Goal: Task Accomplishment & Management: Complete application form

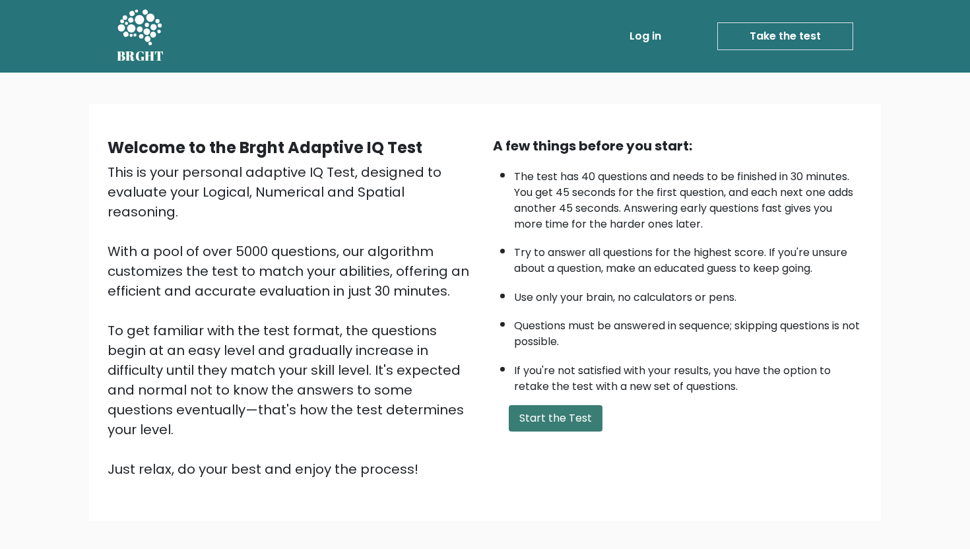
click at [568, 418] on button "Start the Test" at bounding box center [556, 418] width 94 height 26
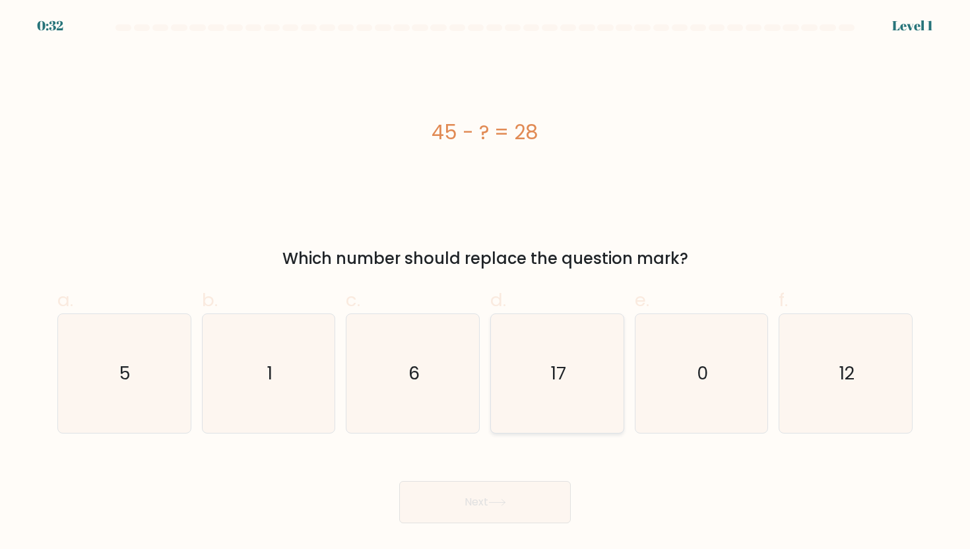
click at [588, 372] on icon "17" at bounding box center [556, 373] width 119 height 119
click at [486, 283] on input "d. 17" at bounding box center [485, 278] width 1 height 9
radio input "true"
click at [513, 497] on button "Next" at bounding box center [485, 502] width 172 height 42
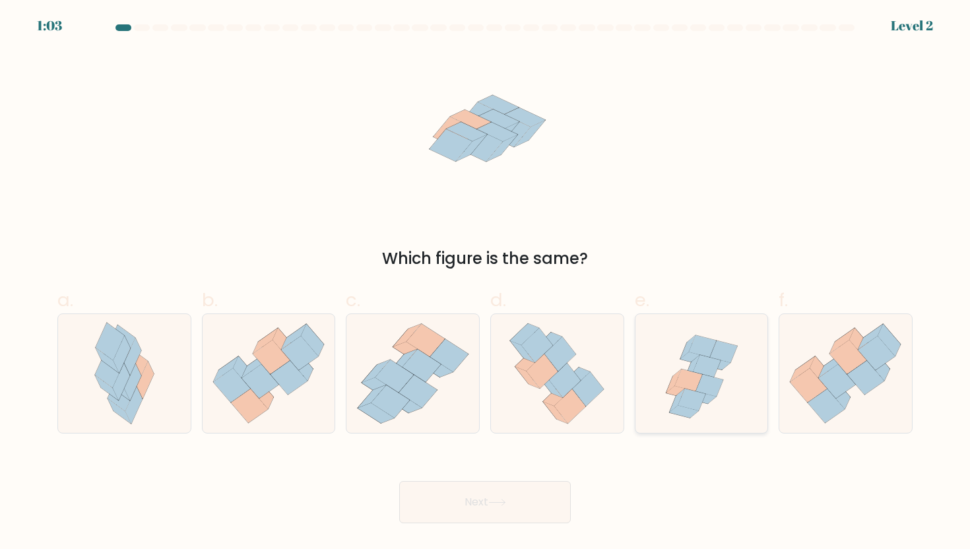
click at [721, 365] on icon at bounding box center [715, 364] width 29 height 13
click at [486, 283] on input "e." at bounding box center [485, 278] width 1 height 9
radio input "true"
click at [516, 513] on button "Next" at bounding box center [485, 502] width 172 height 42
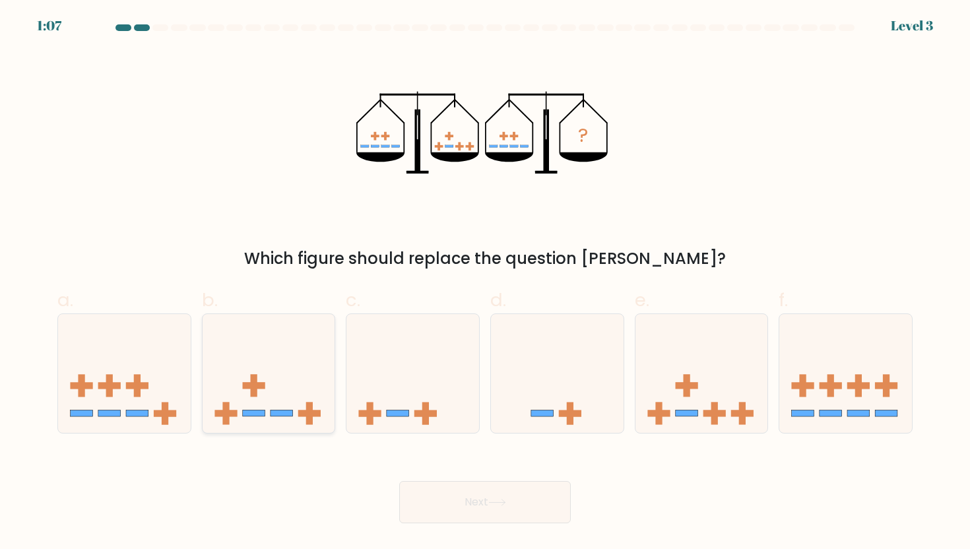
click at [276, 366] on icon at bounding box center [269, 374] width 133 height 110
click at [485, 283] on input "b." at bounding box center [485, 278] width 1 height 9
radio input "true"
click at [491, 507] on button "Next" at bounding box center [485, 502] width 172 height 42
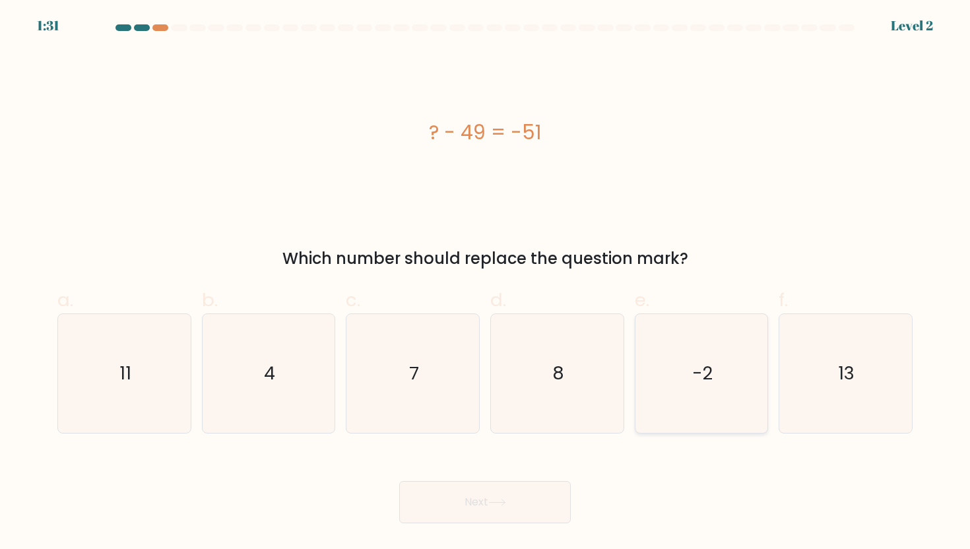
click at [718, 383] on icon "-2" at bounding box center [701, 373] width 119 height 119
click at [486, 283] on input "e. -2" at bounding box center [485, 278] width 1 height 9
radio input "true"
click at [527, 500] on button "Next" at bounding box center [485, 502] width 172 height 42
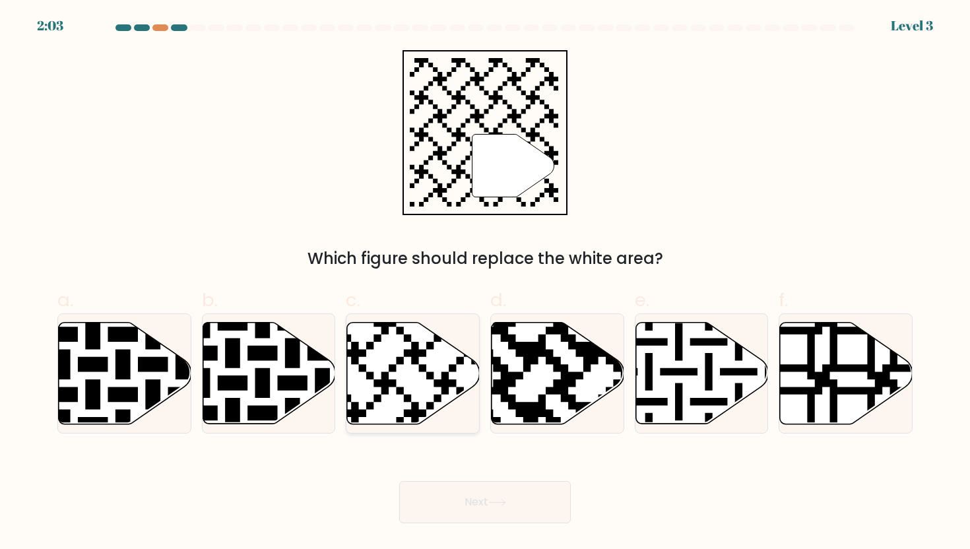
click at [416, 368] on icon at bounding box center [413, 373] width 133 height 102
click at [485, 283] on input "c." at bounding box center [485, 278] width 1 height 9
radio input "true"
click at [507, 509] on button "Next" at bounding box center [485, 502] width 172 height 42
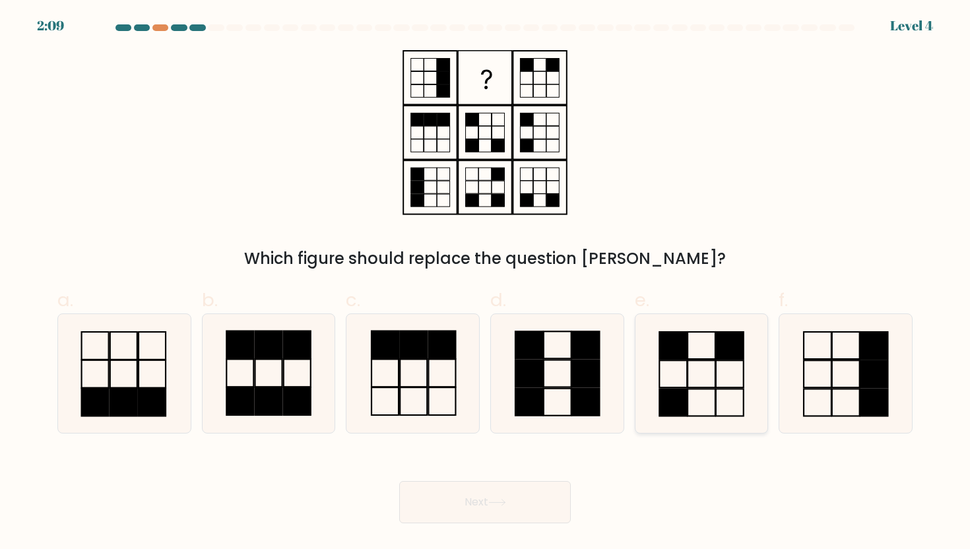
click at [711, 371] on icon at bounding box center [701, 373] width 119 height 119
click at [486, 283] on input "e." at bounding box center [485, 278] width 1 height 9
radio input "true"
click at [525, 495] on button "Next" at bounding box center [485, 502] width 172 height 42
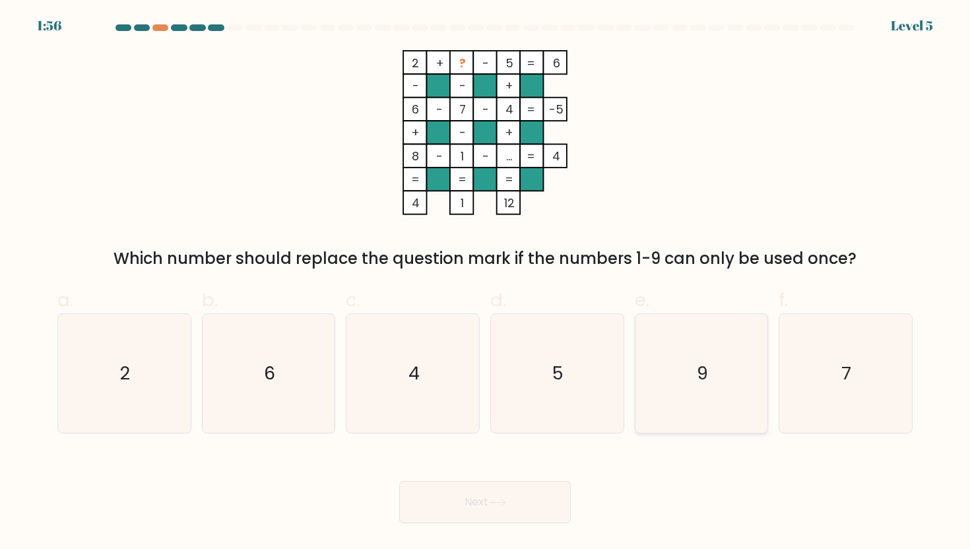
click at [685, 414] on icon "9" at bounding box center [701, 373] width 119 height 119
click at [486, 283] on input "e. 9" at bounding box center [485, 278] width 1 height 9
radio input "true"
click at [486, 501] on button "Next" at bounding box center [485, 502] width 172 height 42
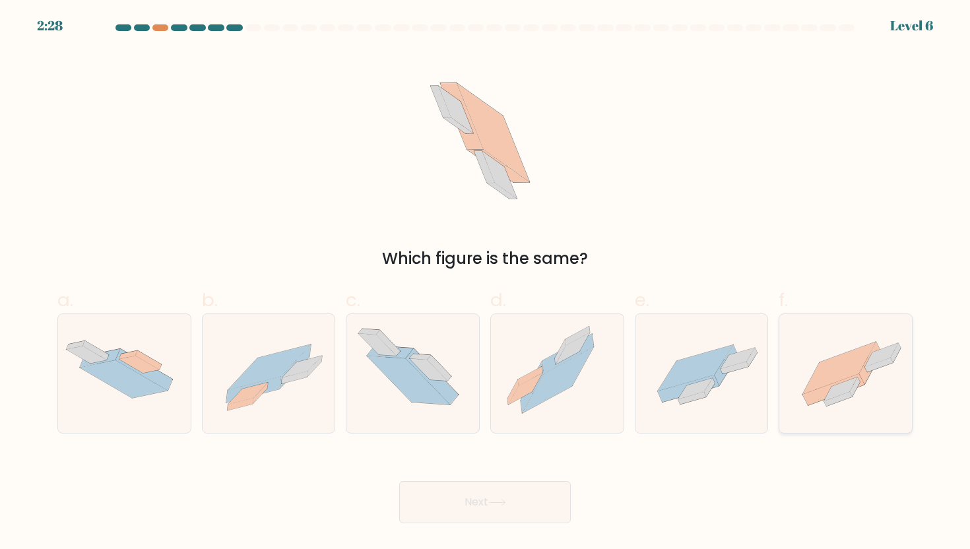
click at [853, 383] on icon at bounding box center [841, 389] width 34 height 24
click at [486, 283] on input "f." at bounding box center [485, 278] width 1 height 9
radio input "true"
click at [491, 503] on button "Next" at bounding box center [485, 502] width 172 height 42
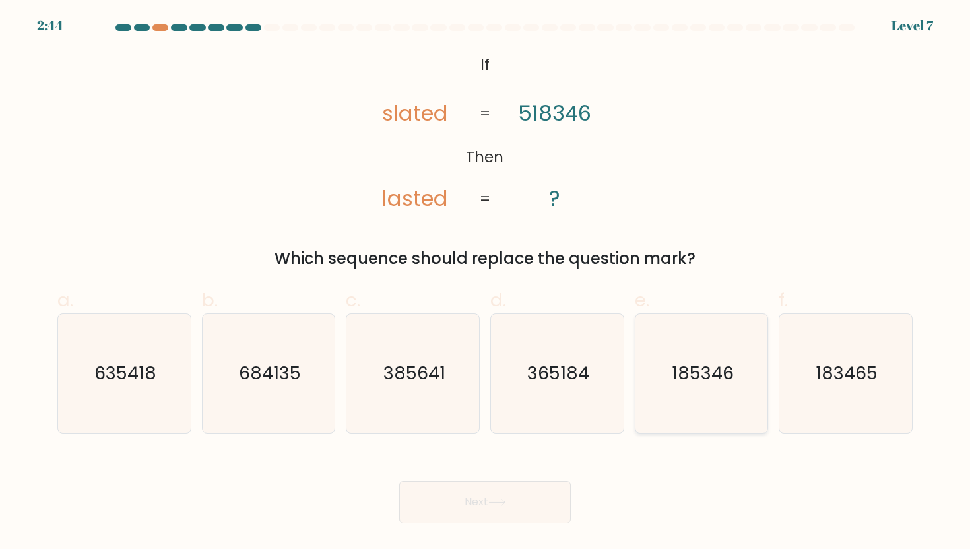
click at [679, 389] on icon "185346" at bounding box center [701, 373] width 119 height 119
click at [486, 283] on input "e. 185346" at bounding box center [485, 278] width 1 height 9
radio input "true"
click at [521, 511] on button "Next" at bounding box center [485, 502] width 172 height 42
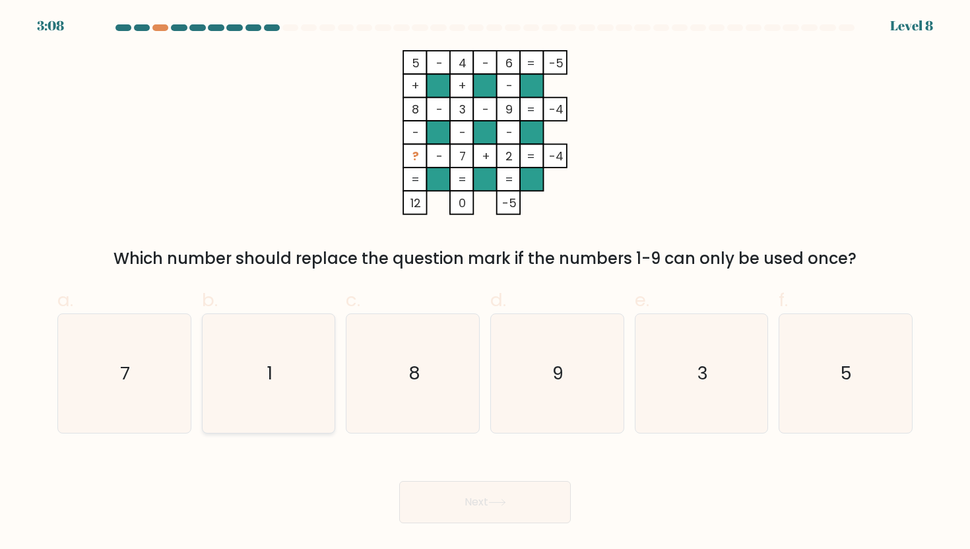
click at [216, 377] on icon "1" at bounding box center [268, 373] width 119 height 119
click at [485, 283] on input "b. 1" at bounding box center [485, 278] width 1 height 9
radio input "true"
click at [477, 501] on button "Next" at bounding box center [485, 502] width 172 height 42
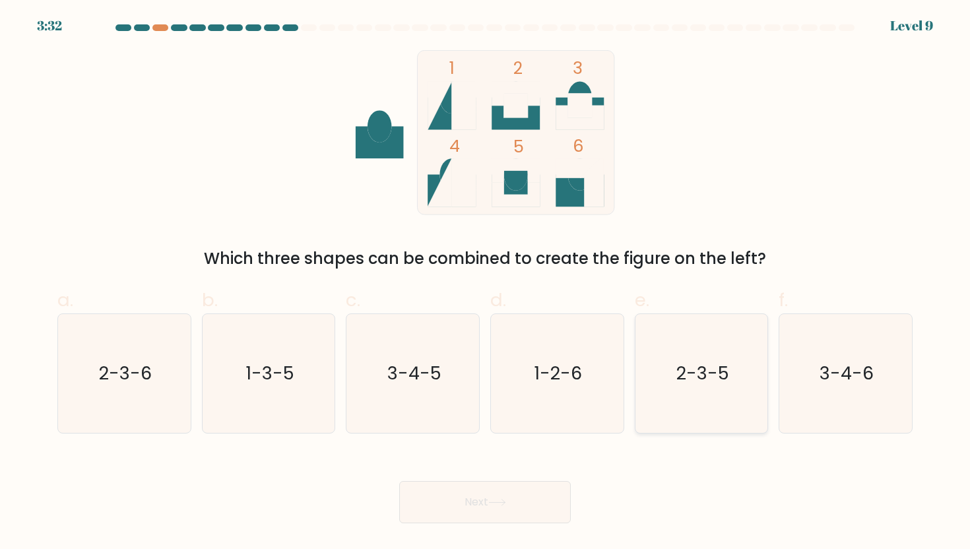
click at [728, 371] on text "2-3-5" at bounding box center [702, 373] width 53 height 24
click at [486, 283] on input "e. 2-3-5" at bounding box center [485, 278] width 1 height 9
radio input "true"
click at [487, 499] on button "Next" at bounding box center [485, 502] width 172 height 42
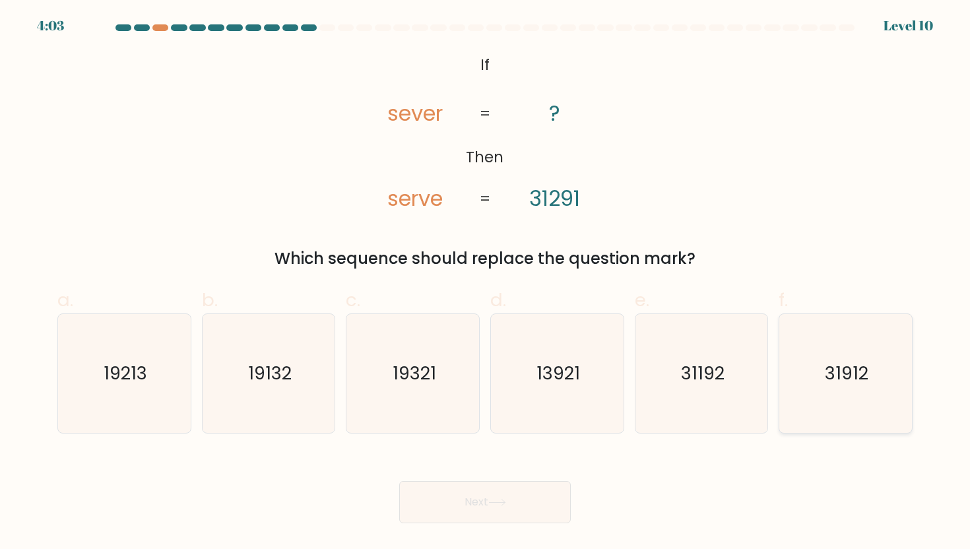
click at [836, 381] on text "31912" at bounding box center [847, 373] width 44 height 24
click at [486, 283] on input "f. 31912" at bounding box center [485, 278] width 1 height 9
radio input "true"
click at [480, 505] on button "Next" at bounding box center [485, 502] width 172 height 42
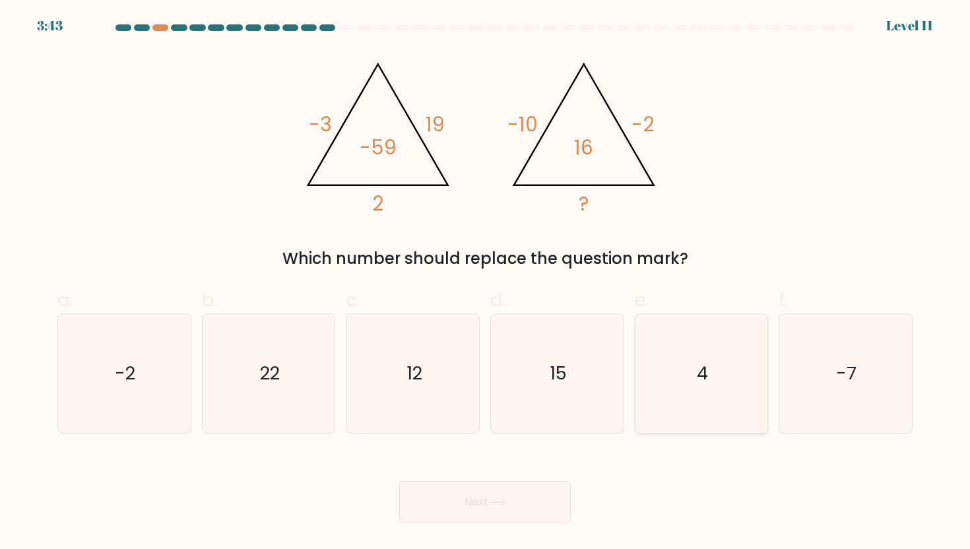
click at [707, 409] on icon "4" at bounding box center [701, 373] width 119 height 119
click at [486, 283] on input "e. 4" at bounding box center [485, 278] width 1 height 9
radio input "true"
click at [533, 493] on button "Next" at bounding box center [485, 502] width 172 height 42
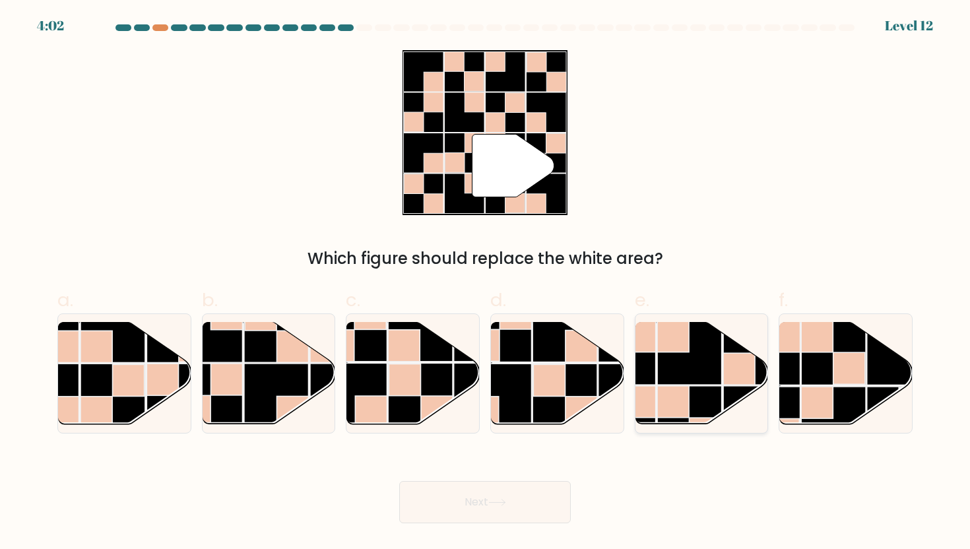
click at [661, 373] on rect at bounding box center [689, 352] width 65 height 65
click at [486, 283] on input "e." at bounding box center [485, 278] width 1 height 9
radio input "true"
click at [498, 498] on button "Next" at bounding box center [485, 502] width 172 height 42
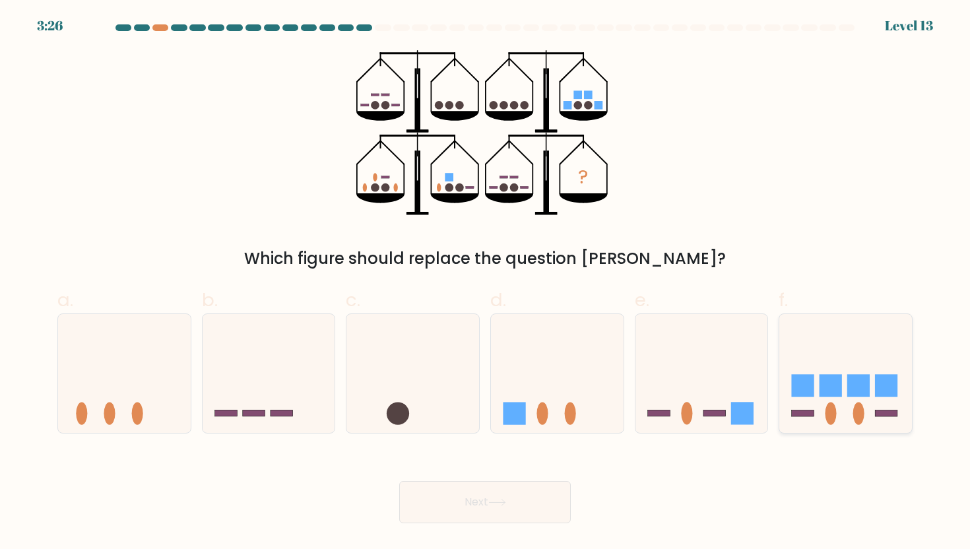
click at [870, 387] on icon at bounding box center [845, 374] width 133 height 110
click at [486, 283] on input "f." at bounding box center [485, 278] width 1 height 9
radio input "true"
click at [513, 488] on button "Next" at bounding box center [485, 502] width 172 height 42
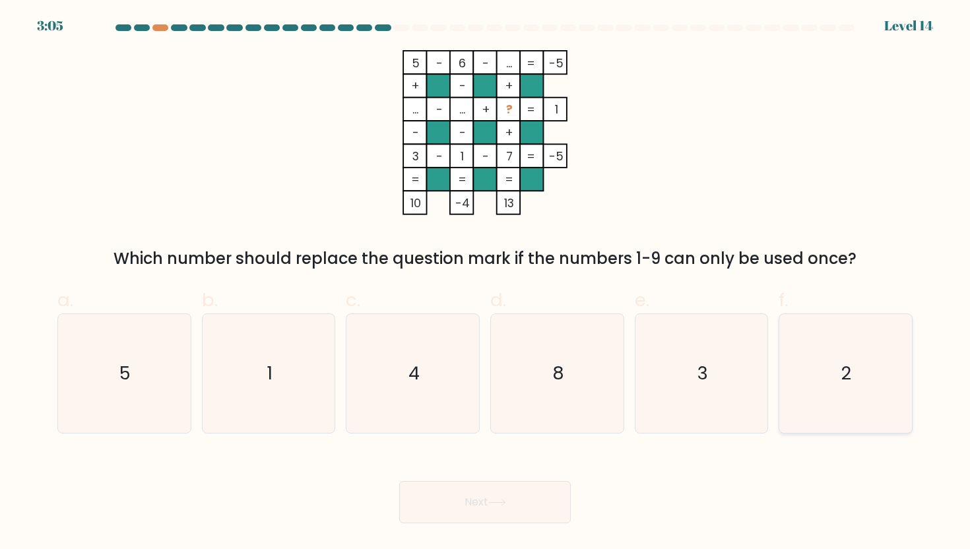
click at [830, 393] on icon "2" at bounding box center [845, 373] width 119 height 119
click at [486, 283] on input "f. 2" at bounding box center [485, 278] width 1 height 9
radio input "true"
click at [503, 505] on icon at bounding box center [497, 502] width 18 height 7
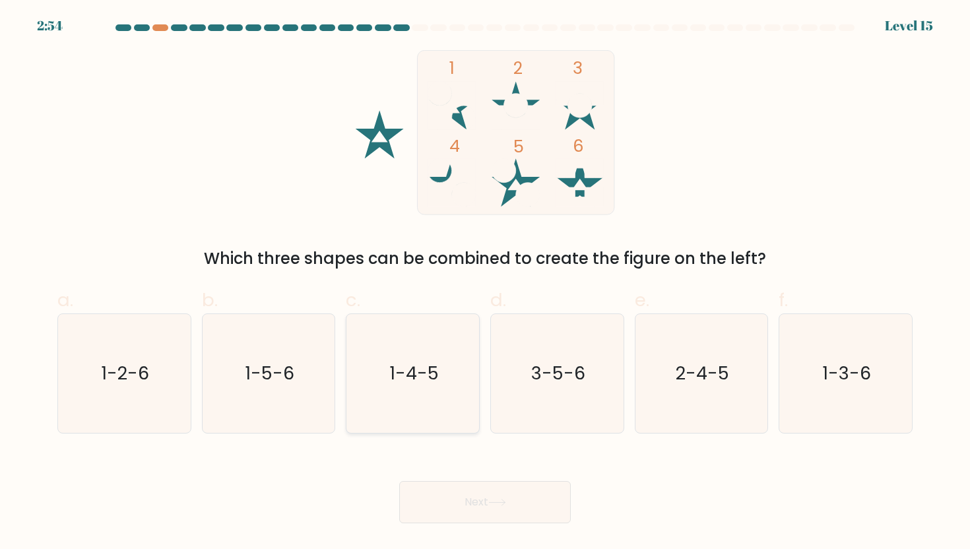
click at [448, 367] on icon "1-4-5" at bounding box center [413, 373] width 119 height 119
click at [485, 283] on input "c. 1-4-5" at bounding box center [485, 278] width 1 height 9
radio input "true"
click at [482, 513] on button "Next" at bounding box center [485, 502] width 172 height 42
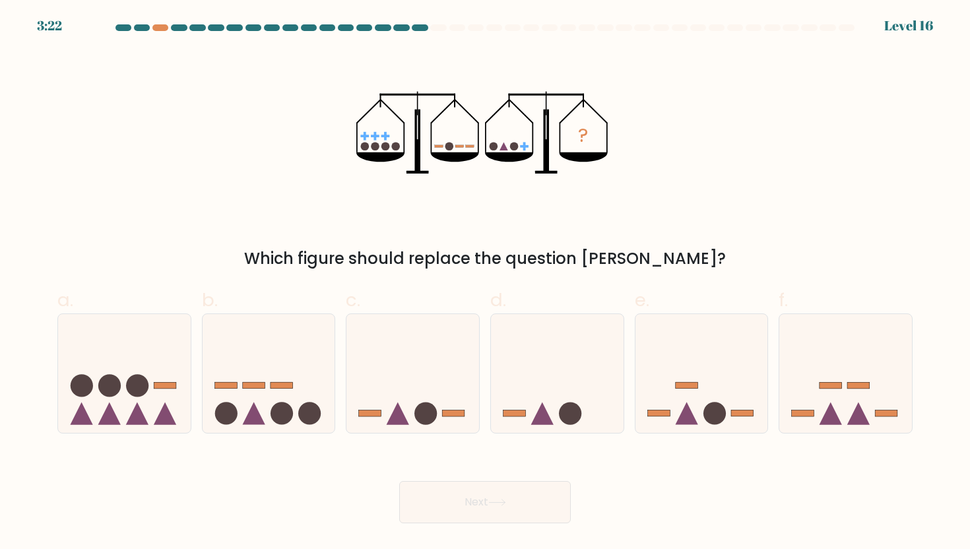
click at [889, 29] on div at bounding box center [484, 30] width 871 height 12
click at [681, 342] on icon at bounding box center [701, 374] width 133 height 110
click at [486, 283] on input "e." at bounding box center [485, 278] width 1 height 9
radio input "true"
click at [469, 510] on button "Next" at bounding box center [485, 502] width 172 height 42
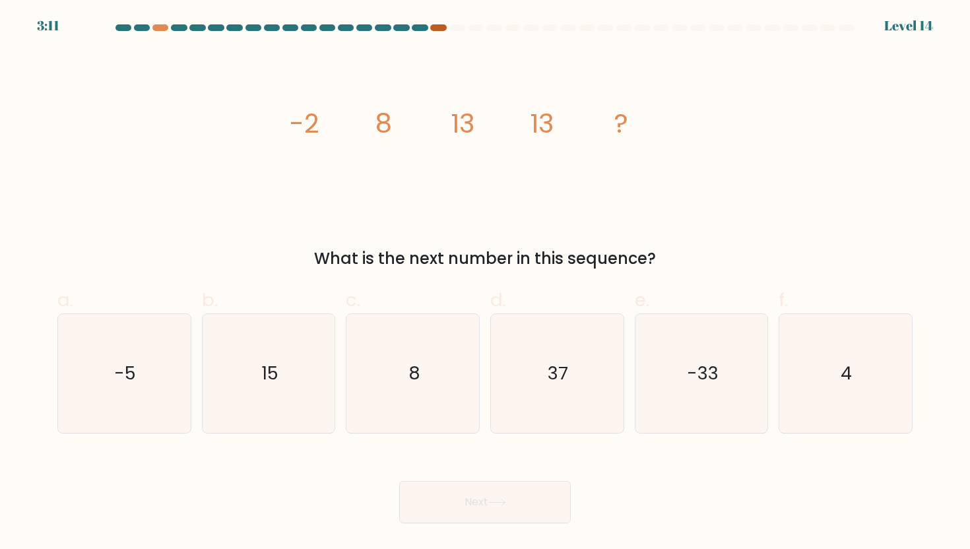
click at [437, 28] on div at bounding box center [438, 27] width 16 height 7
click at [438, 354] on icon "8" at bounding box center [413, 373] width 119 height 119
click at [485, 283] on input "c. 8" at bounding box center [485, 278] width 1 height 9
radio input "true"
click at [478, 511] on button "Next" at bounding box center [485, 502] width 172 height 42
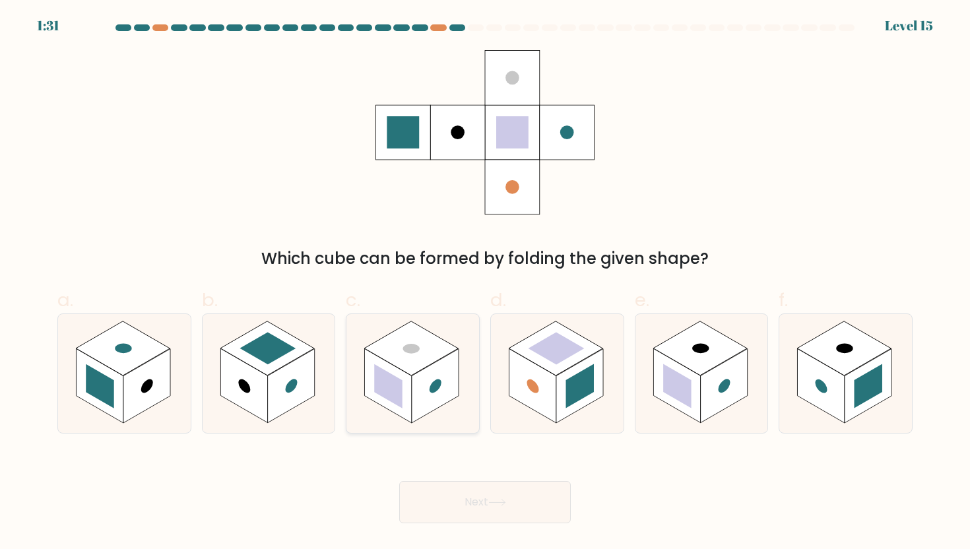
click at [430, 364] on rect at bounding box center [411, 348] width 94 height 54
click at [485, 283] on input "c." at bounding box center [485, 278] width 1 height 9
radio input "true"
click at [462, 517] on button "Next" at bounding box center [485, 502] width 172 height 42
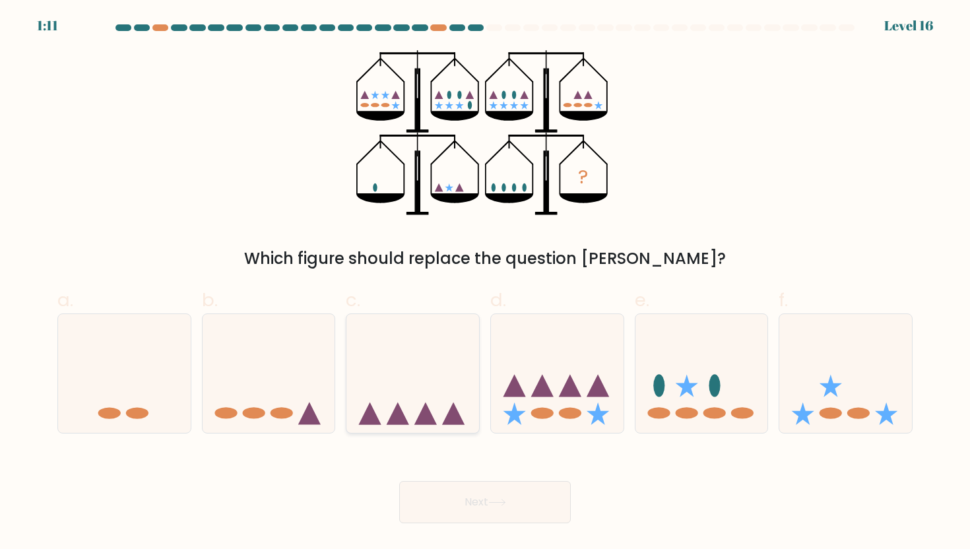
click at [439, 368] on icon at bounding box center [412, 374] width 133 height 110
click at [485, 283] on input "c." at bounding box center [485, 278] width 1 height 9
radio input "true"
click at [513, 504] on button "Next" at bounding box center [485, 502] width 172 height 42
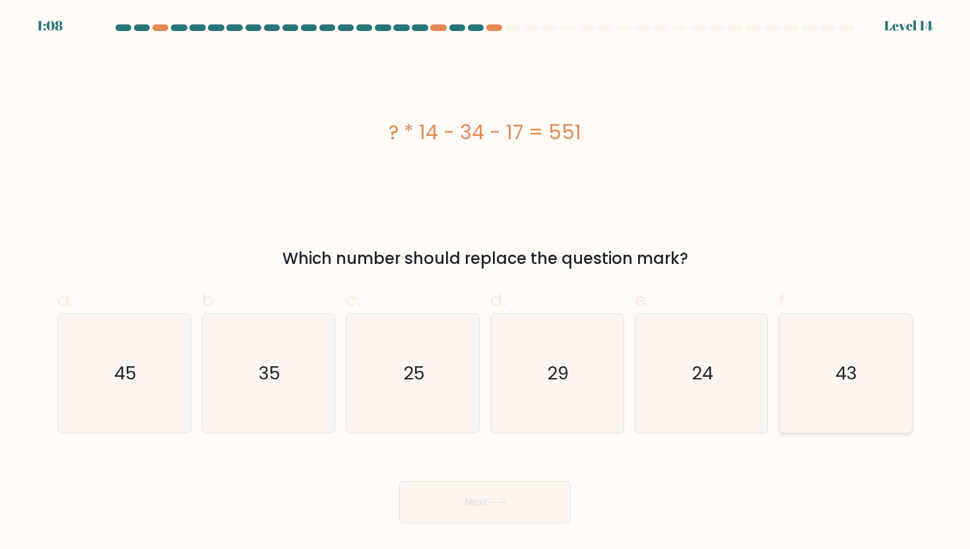
click at [805, 373] on icon "43" at bounding box center [845, 373] width 119 height 119
click at [486, 283] on input "f. 43" at bounding box center [485, 278] width 1 height 9
radio input "true"
click at [546, 497] on button "Next" at bounding box center [485, 502] width 172 height 42
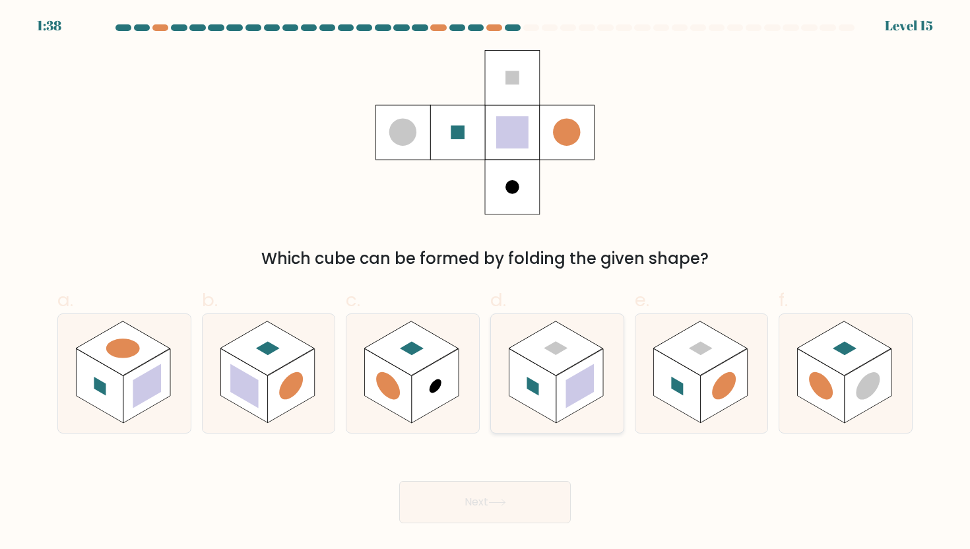
click at [555, 359] on rect at bounding box center [556, 348] width 94 height 54
click at [486, 283] on input "d." at bounding box center [485, 278] width 1 height 9
radio input "true"
click at [511, 495] on button "Next" at bounding box center [485, 502] width 172 height 42
